Goal: Information Seeking & Learning: Learn about a topic

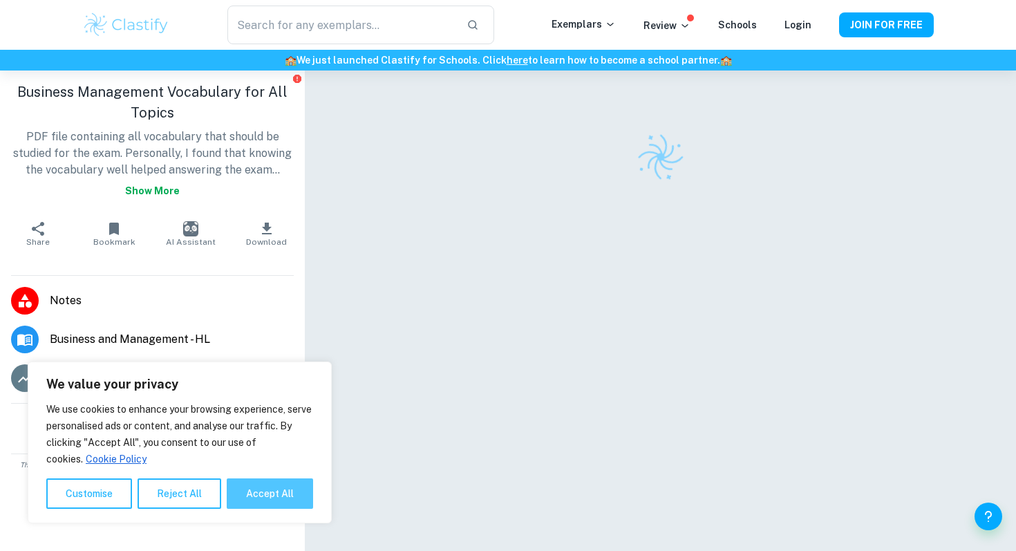
click at [263, 487] on button "Accept All" at bounding box center [270, 493] width 86 height 30
checkbox input "true"
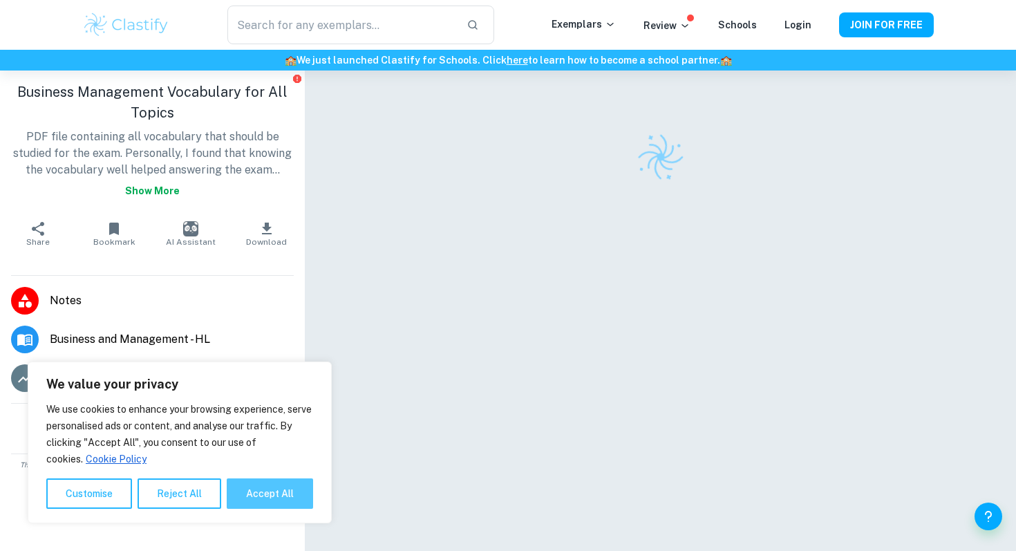
checkbox input "true"
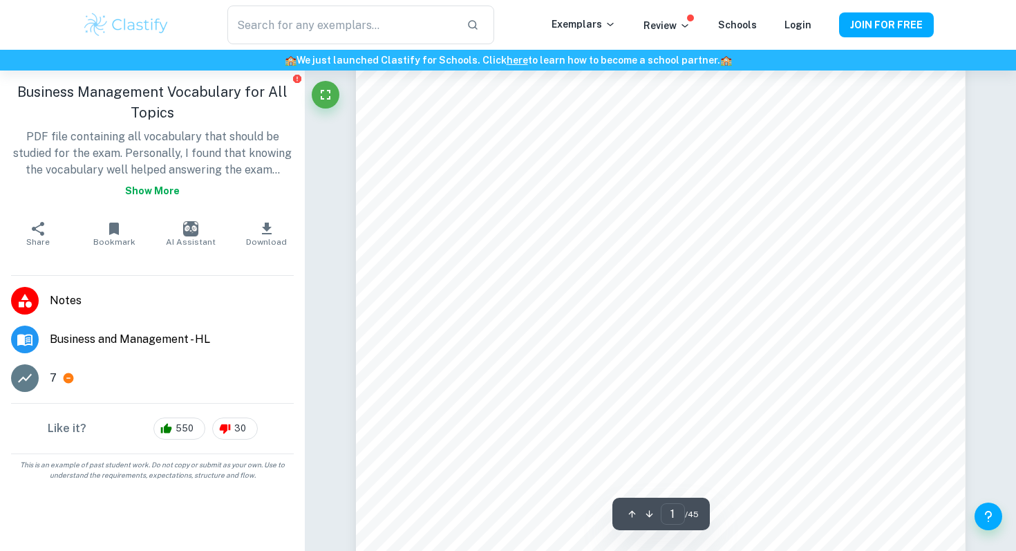
scroll to position [46, 0]
click at [329, 100] on icon "Fullscreen" at bounding box center [325, 94] width 17 height 17
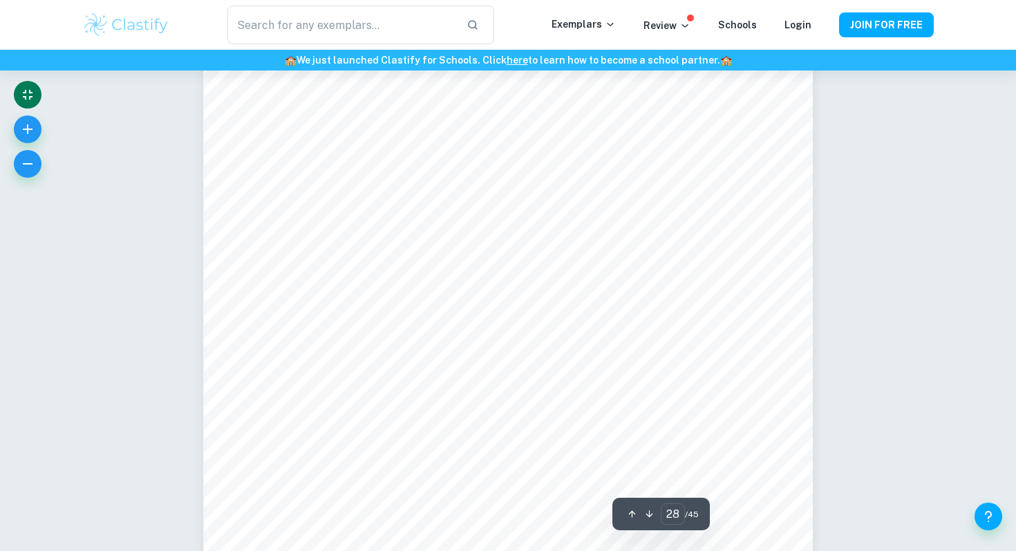
scroll to position [24434, 0]
type input "32"
